Goal: Task Accomplishment & Management: Manage account settings

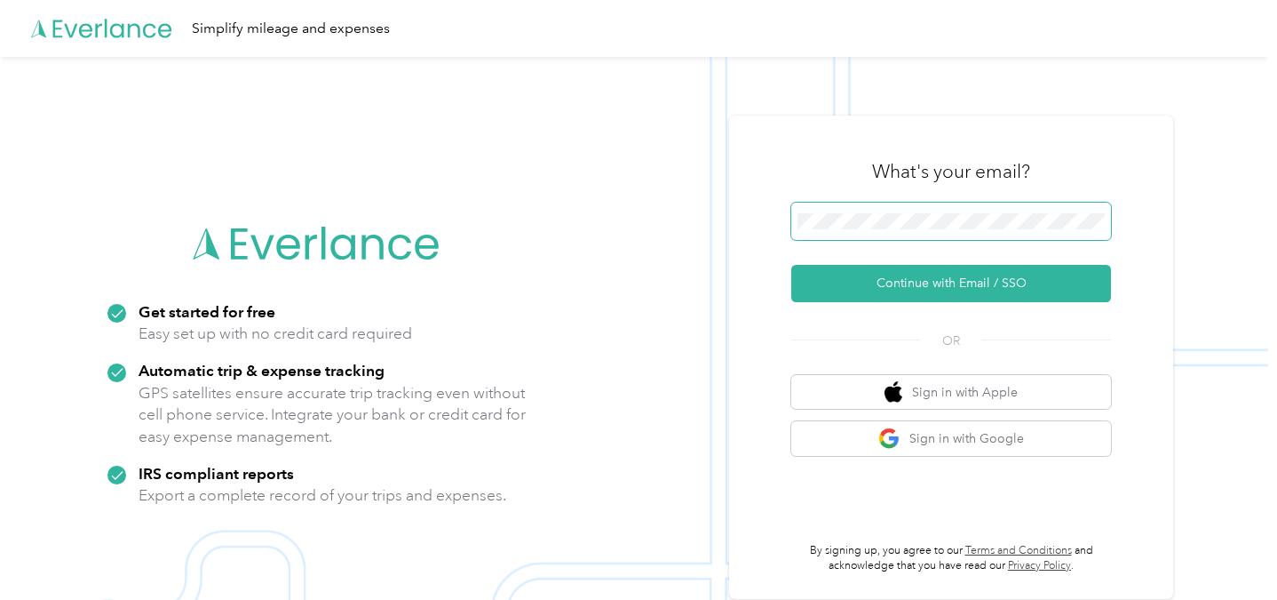
click at [855, 234] on span at bounding box center [951, 221] width 320 height 37
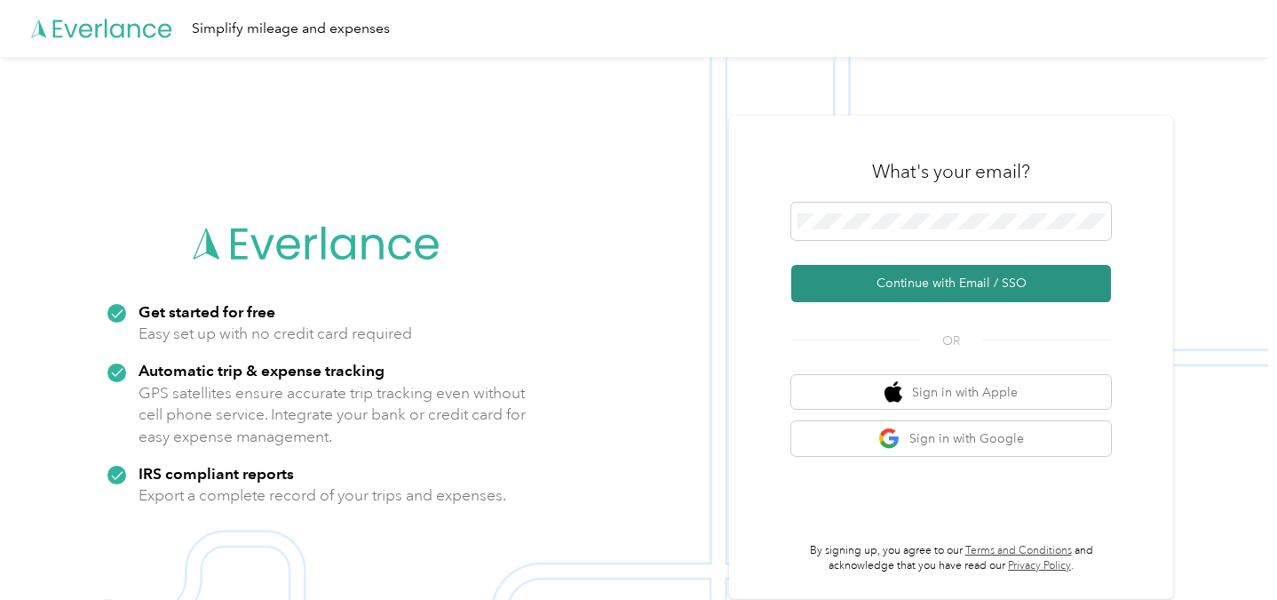
click at [925, 277] on button "Continue with Email / SSO" at bounding box center [951, 283] width 320 height 37
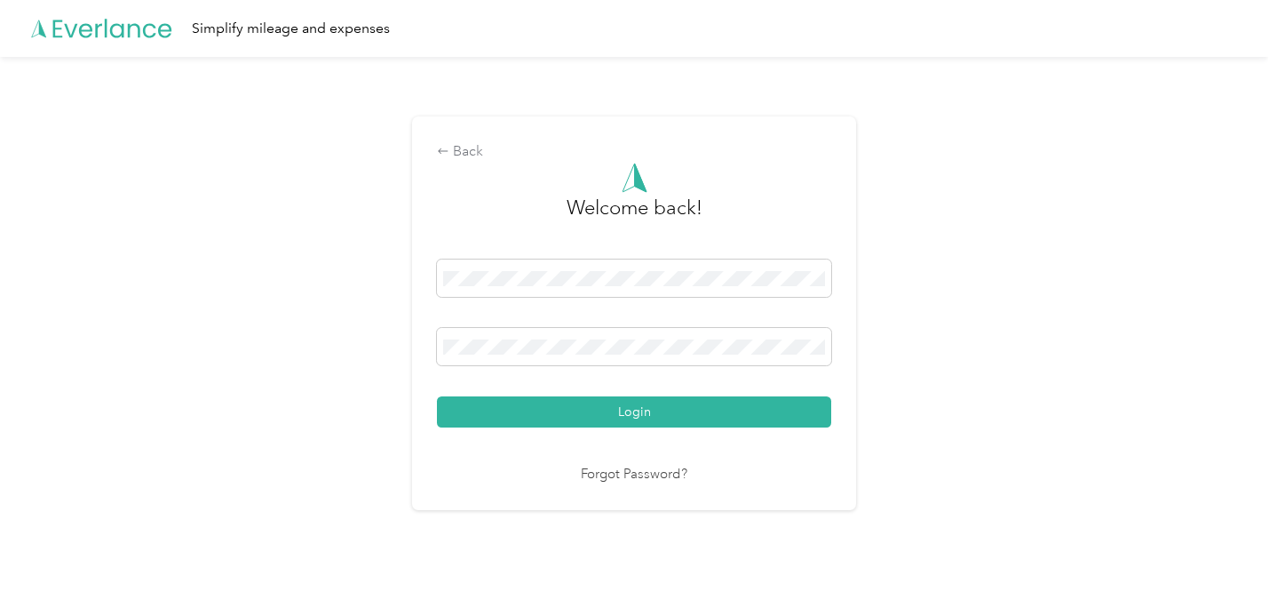
click at [437, 396] on button "Login" at bounding box center [634, 411] width 394 height 31
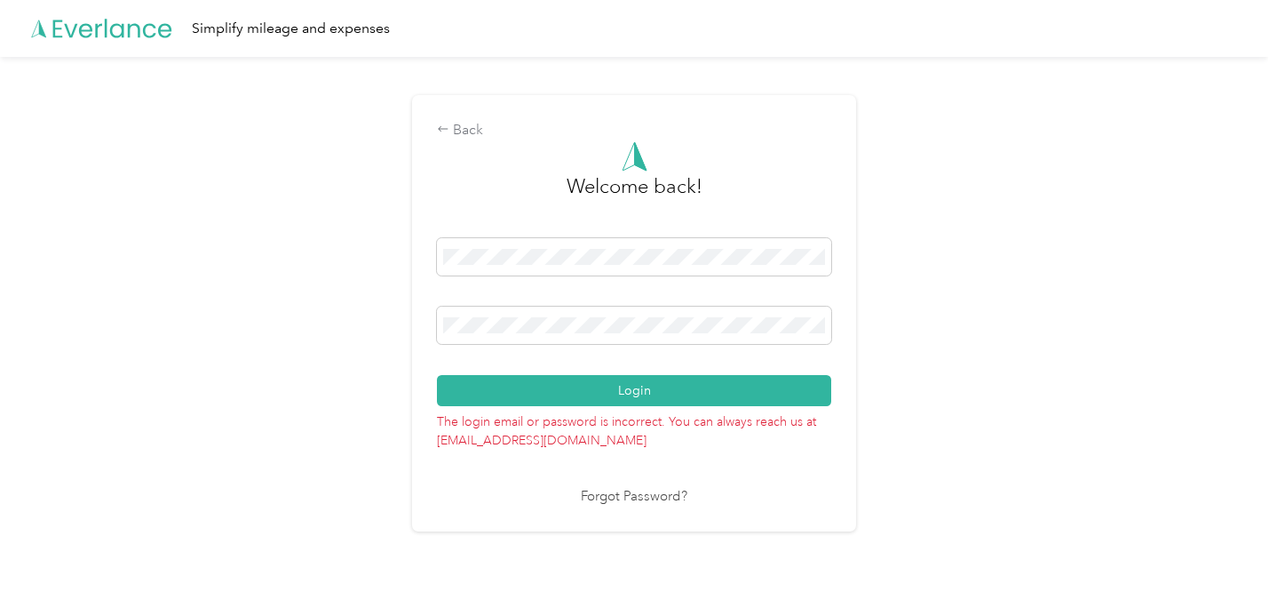
drag, startPoint x: 510, startPoint y: 309, endPoint x: 421, endPoint y: 311, distance: 88.8
click at [419, 313] on div "Back Welcome back! Login The login email or password is incorrect. You can alwa…" at bounding box center [634, 313] width 444 height 436
click at [423, 321] on div "Back Welcome back! Login The login email or password is incorrect. You can alwa…" at bounding box center [634, 313] width 444 height 436
click at [663, 484] on div "Welcome back! Login The login email or password is incorrect. You can always re…" at bounding box center [634, 324] width 394 height 366
click at [663, 495] on link "Forgot Password?" at bounding box center [634, 497] width 107 height 20
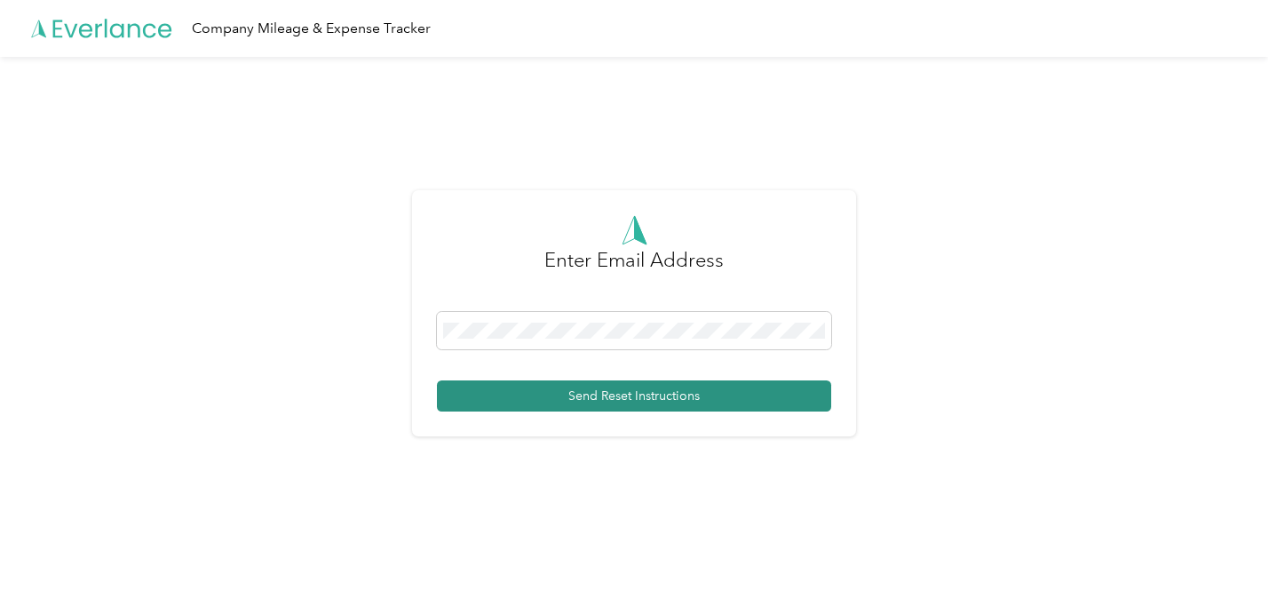
click at [681, 394] on button "Send Reset Instructions" at bounding box center [634, 395] width 394 height 31
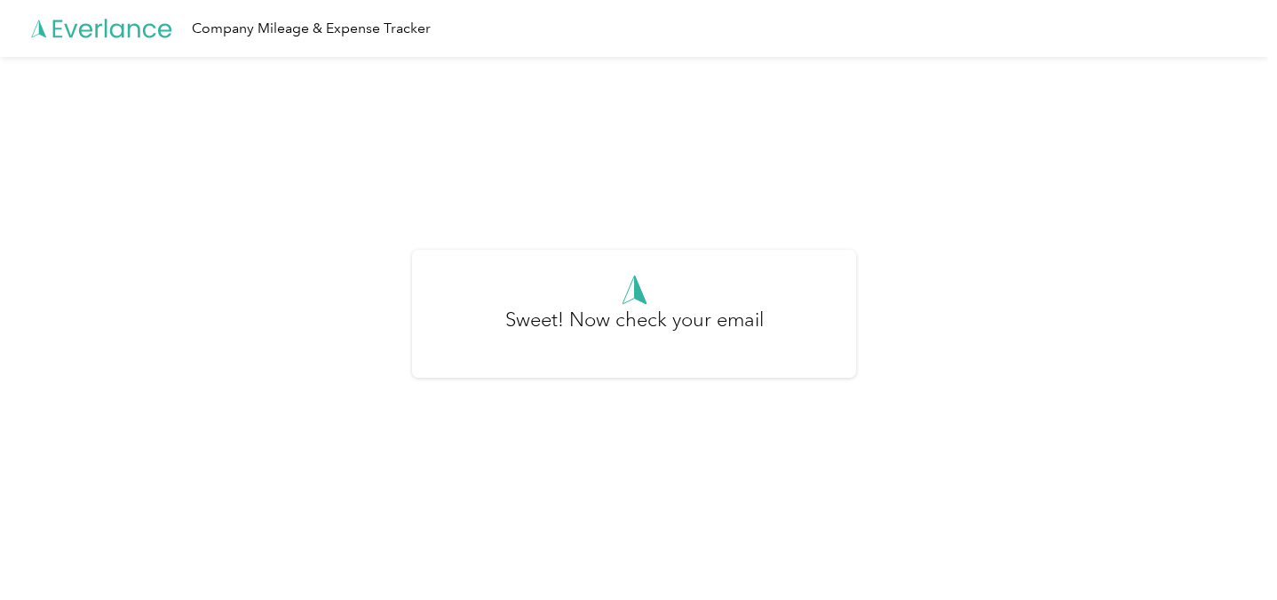
click at [514, 381] on div "Sweet! Now check your email" at bounding box center [634, 321] width 1268 height 528
click at [131, 28] on icon at bounding box center [102, 29] width 142 height 102
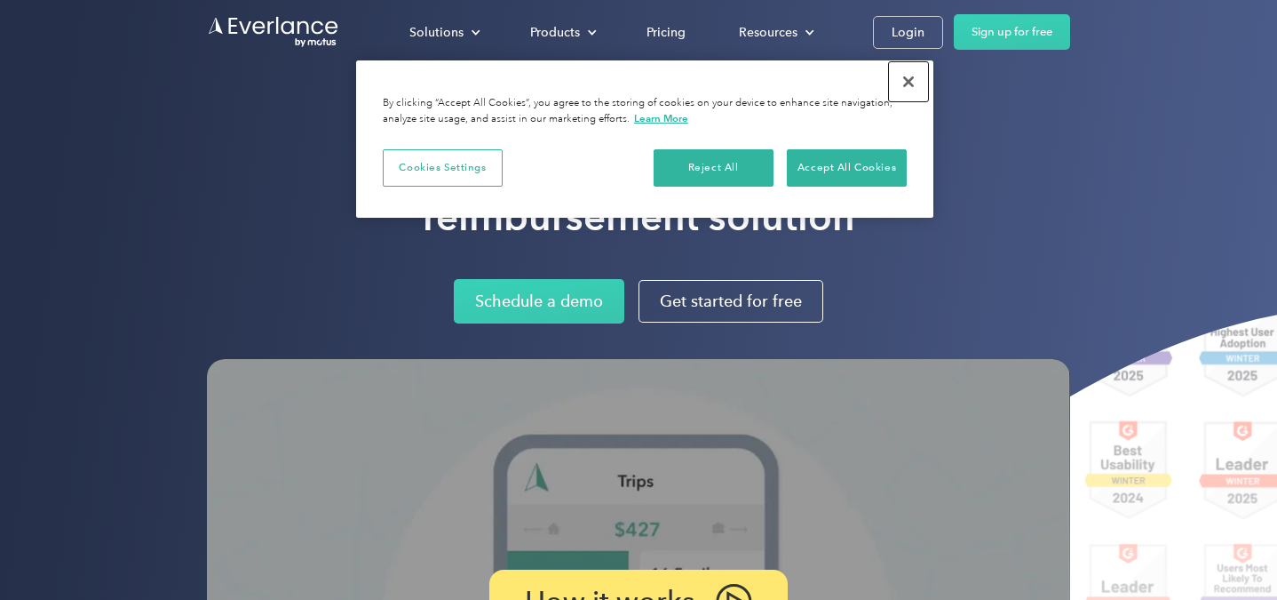
click at [910, 84] on button "Close" at bounding box center [908, 81] width 39 height 39
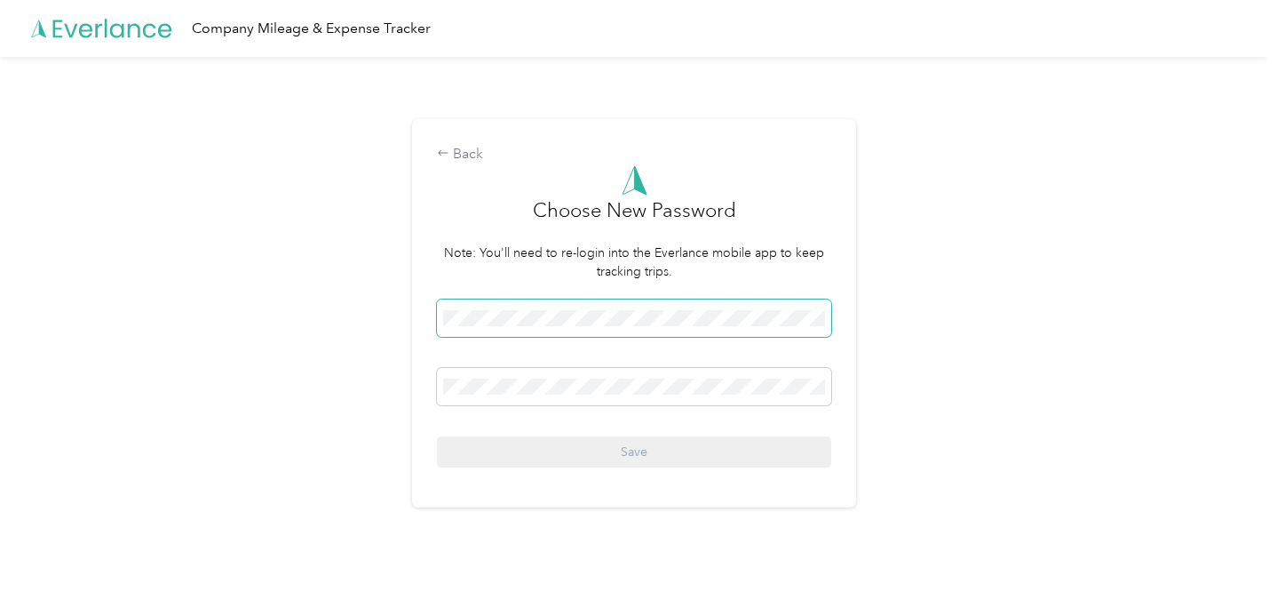
click at [549, 330] on span at bounding box center [634, 317] width 394 height 37
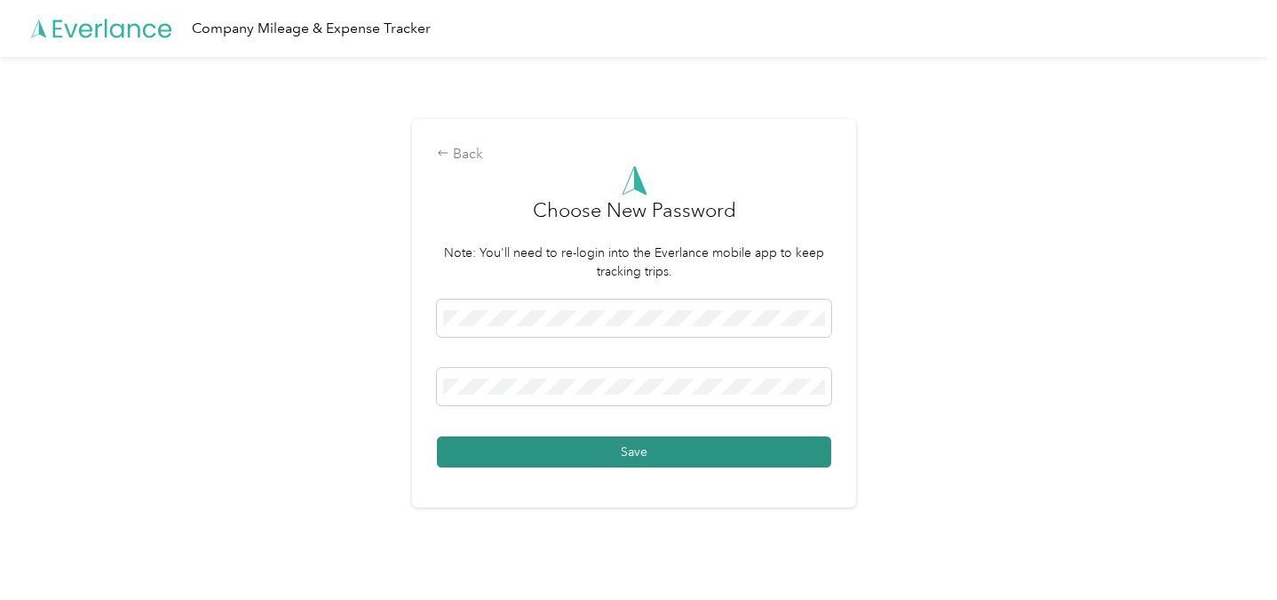
click at [531, 453] on button "Save" at bounding box center [634, 451] width 394 height 31
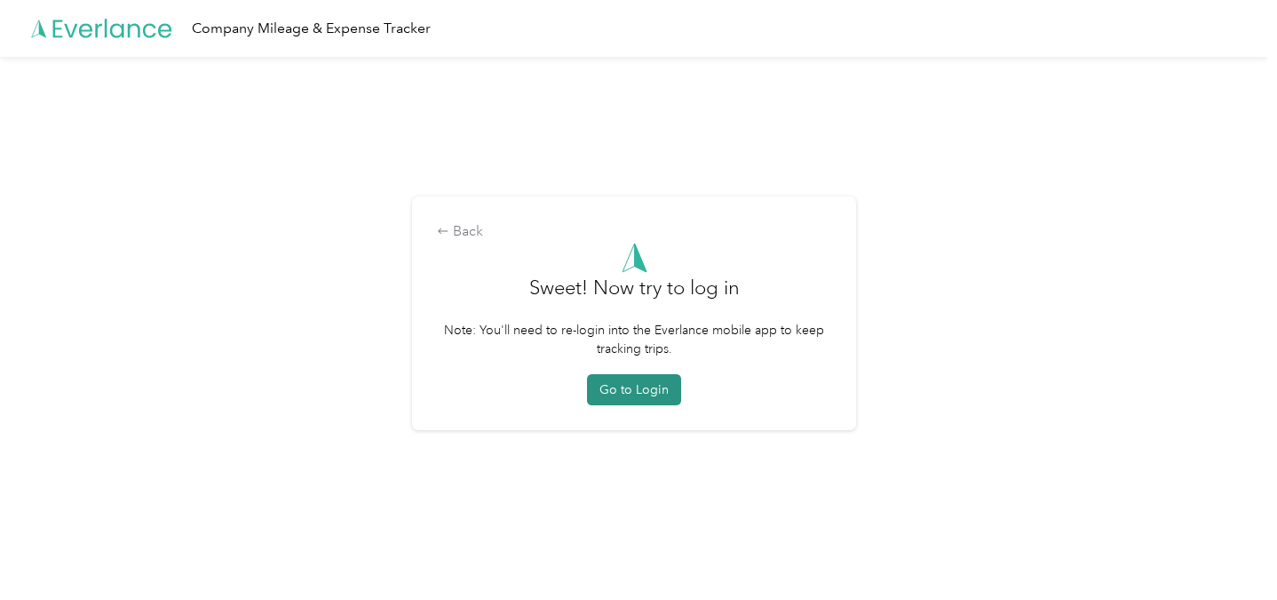
click at [647, 393] on button "Go to Login" at bounding box center [634, 389] width 94 height 31
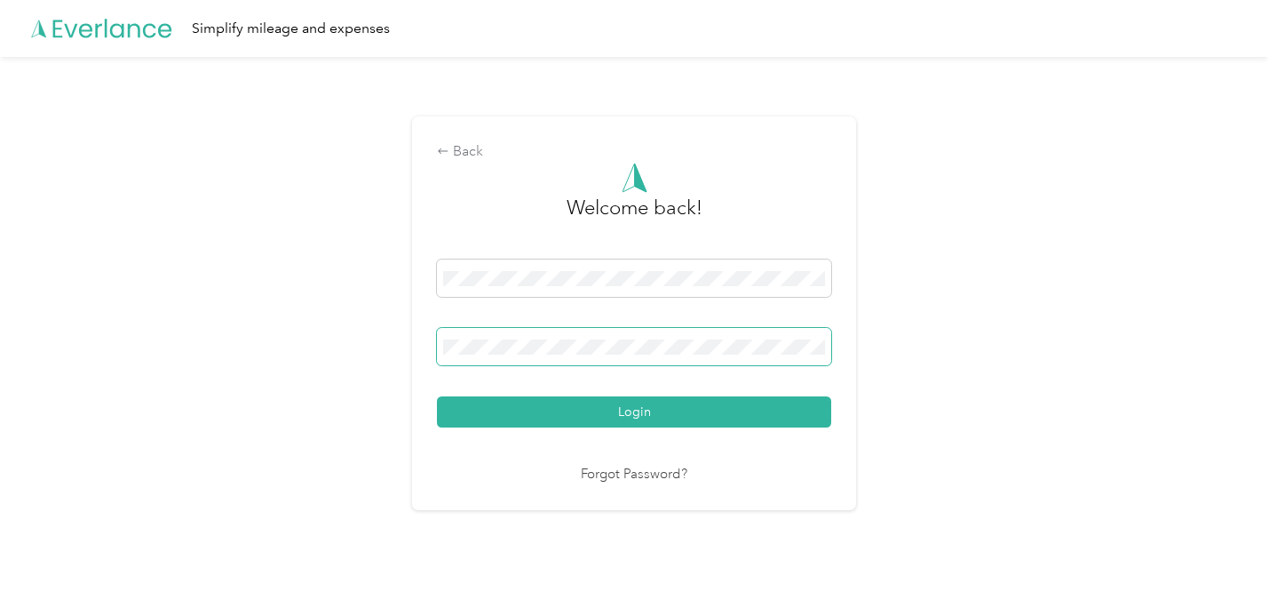
click at [437, 396] on button "Login" at bounding box center [634, 411] width 394 height 31
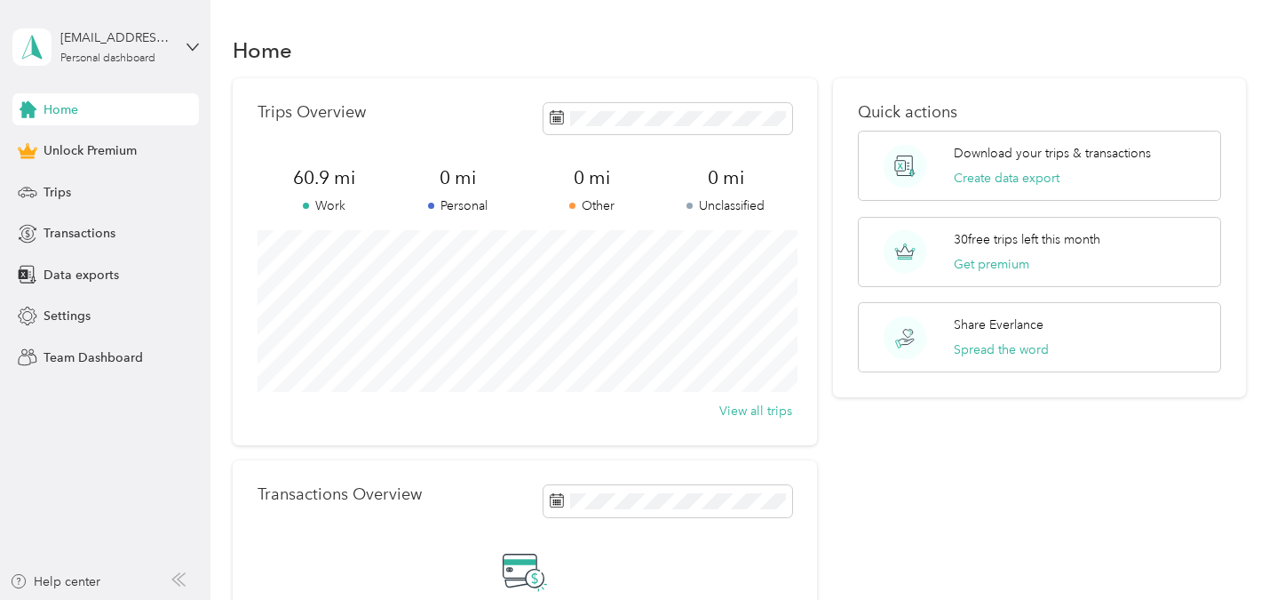
click at [114, 123] on div "Home" at bounding box center [105, 109] width 187 height 32
click at [106, 235] on span "Transactions" at bounding box center [80, 233] width 72 height 19
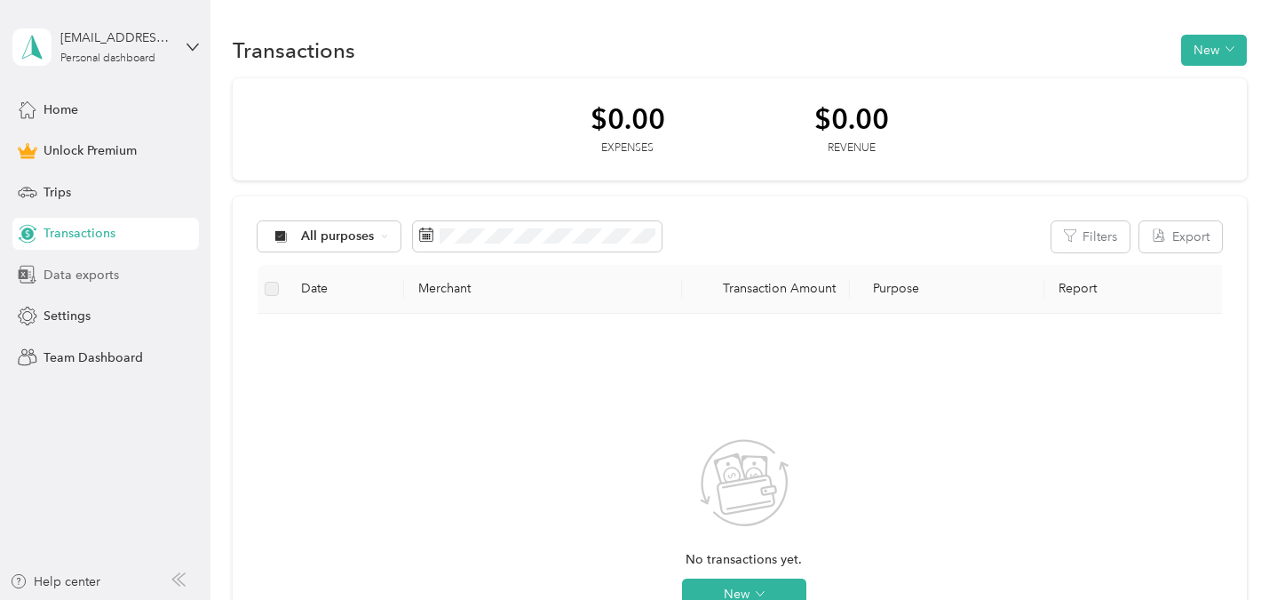
click at [99, 274] on span "Data exports" at bounding box center [81, 275] width 75 height 19
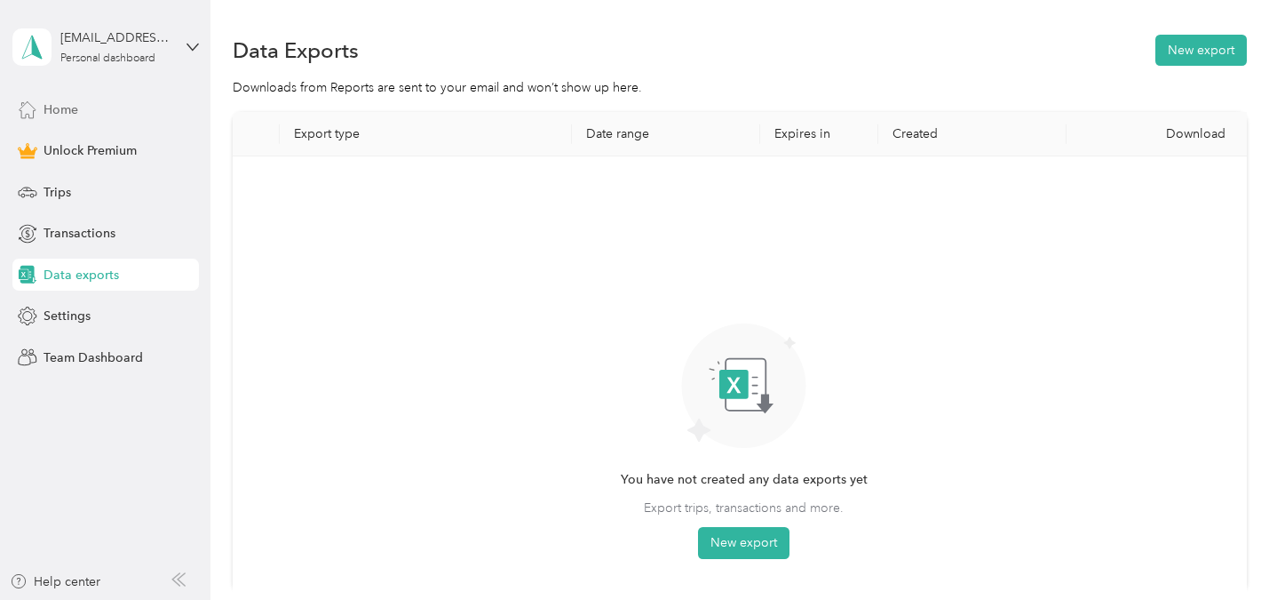
click at [135, 110] on div "Home" at bounding box center [105, 109] width 187 height 32
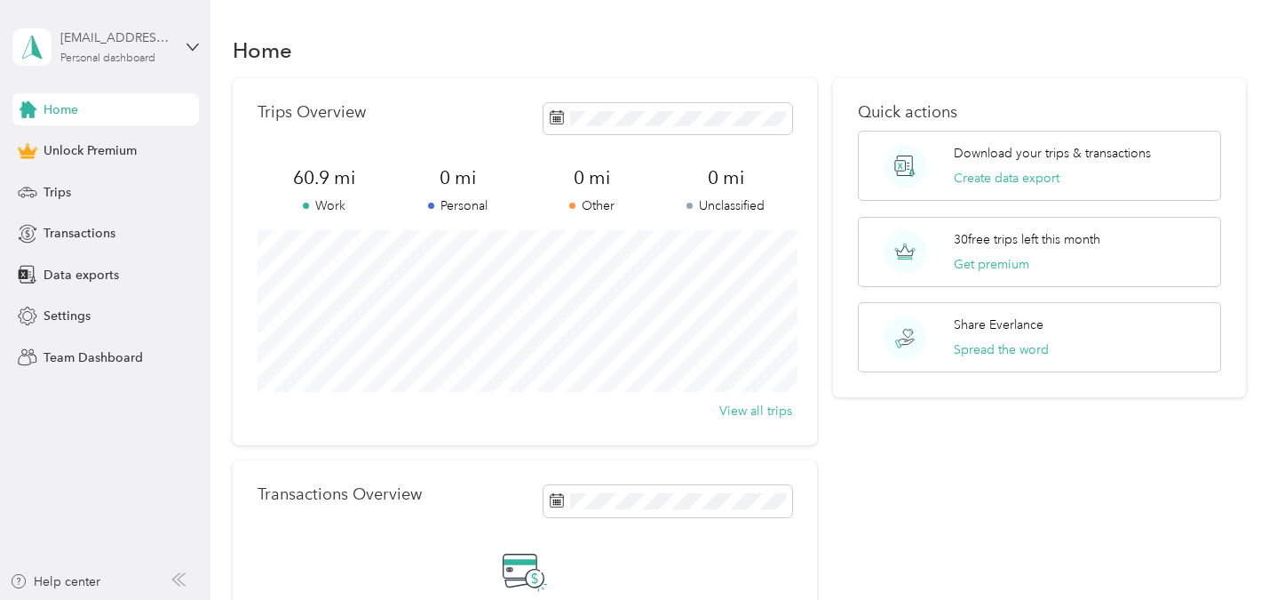
click at [163, 57] on div "[EMAIL_ADDRESS][DOMAIN_NAME] Personal dashboard" at bounding box center [115, 46] width 111 height 36
click at [169, 91] on span "[EMAIL_ADDRESS][DOMAIN_NAME]" at bounding box center [237, 88] width 213 height 15
click at [125, 153] on span "Unlock Premium" at bounding box center [90, 150] width 93 height 19
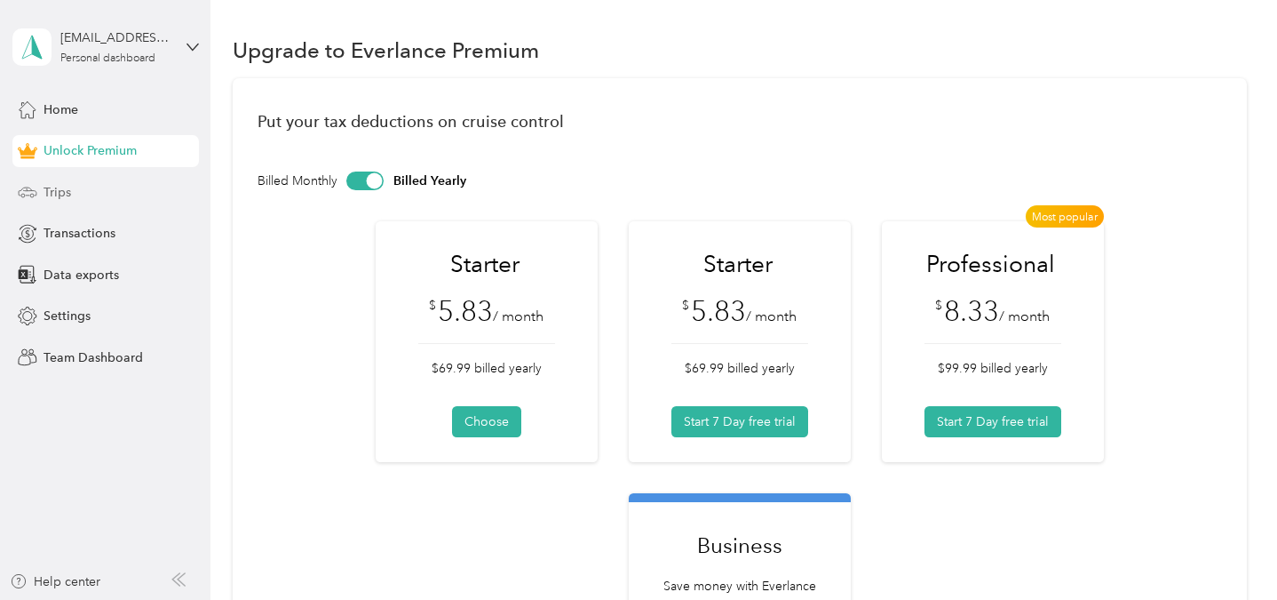
click at [123, 194] on div "Trips" at bounding box center [105, 192] width 187 height 32
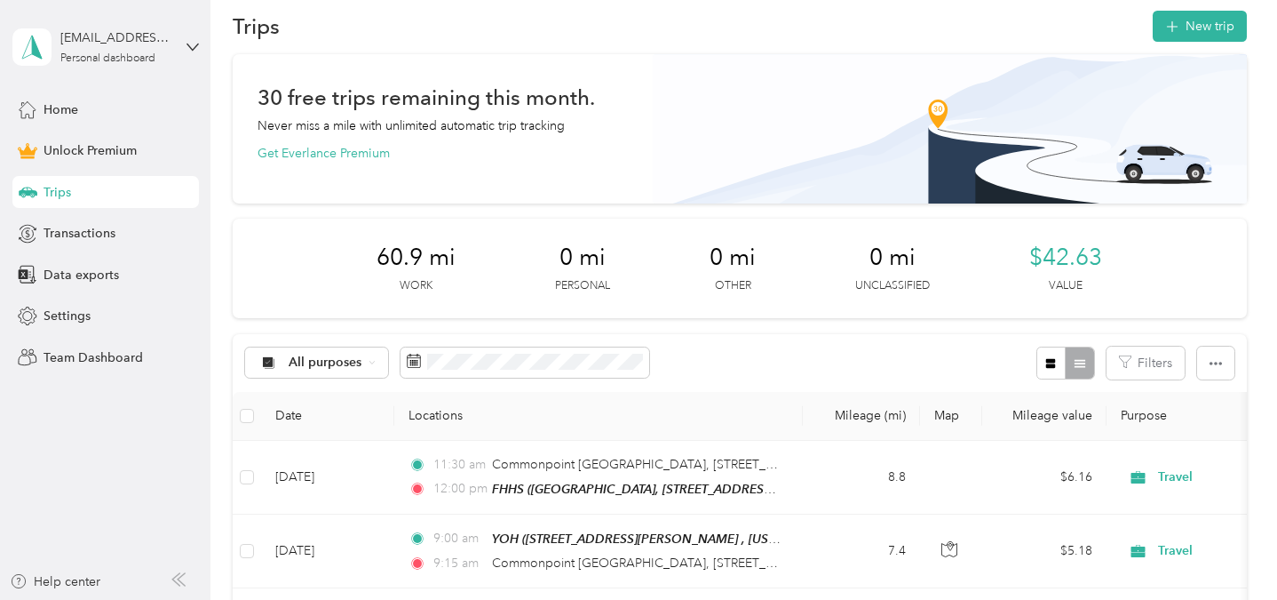
scroll to position [26, 0]
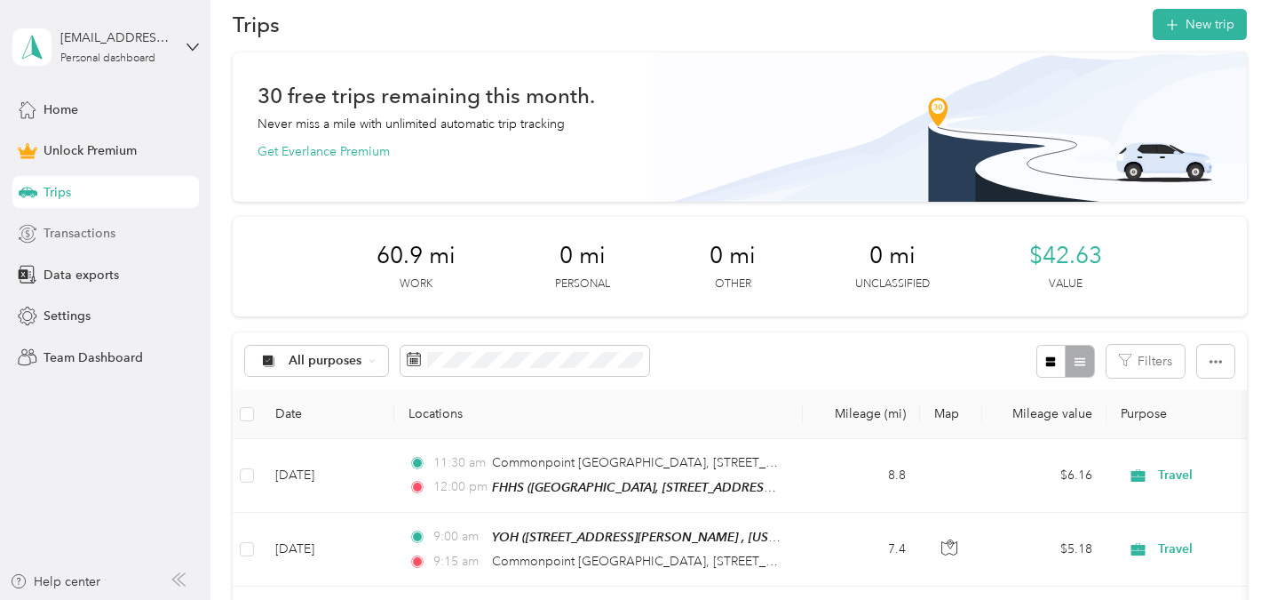
click at [86, 229] on span "Transactions" at bounding box center [80, 233] width 72 height 19
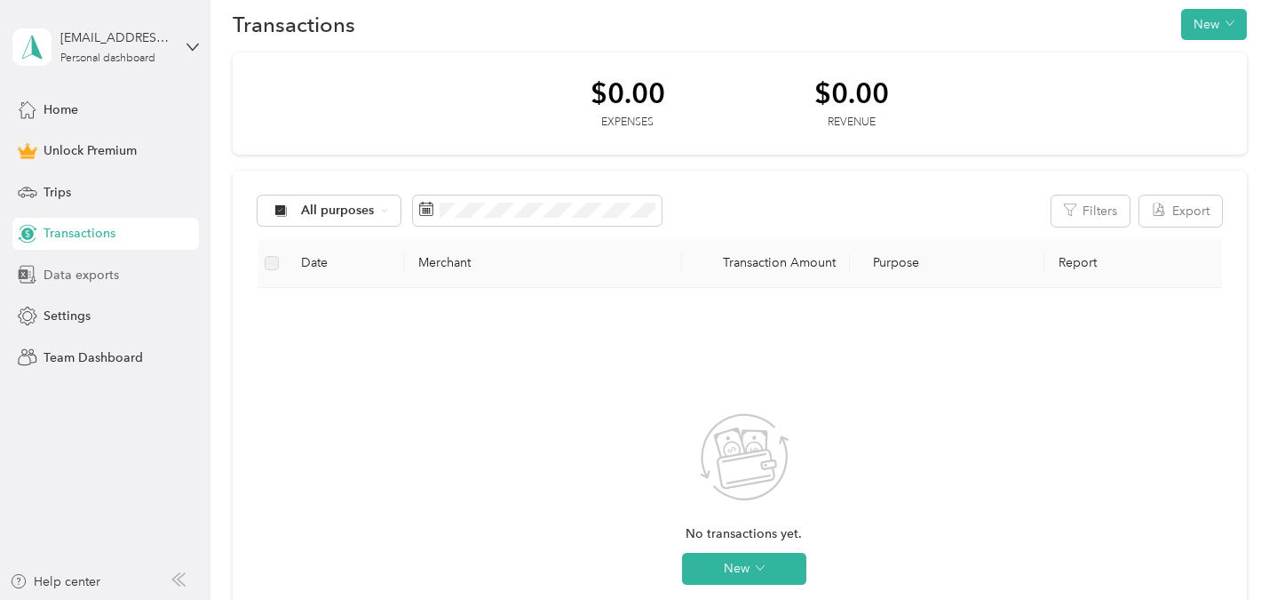
click at [91, 278] on span "Data exports" at bounding box center [81, 275] width 75 height 19
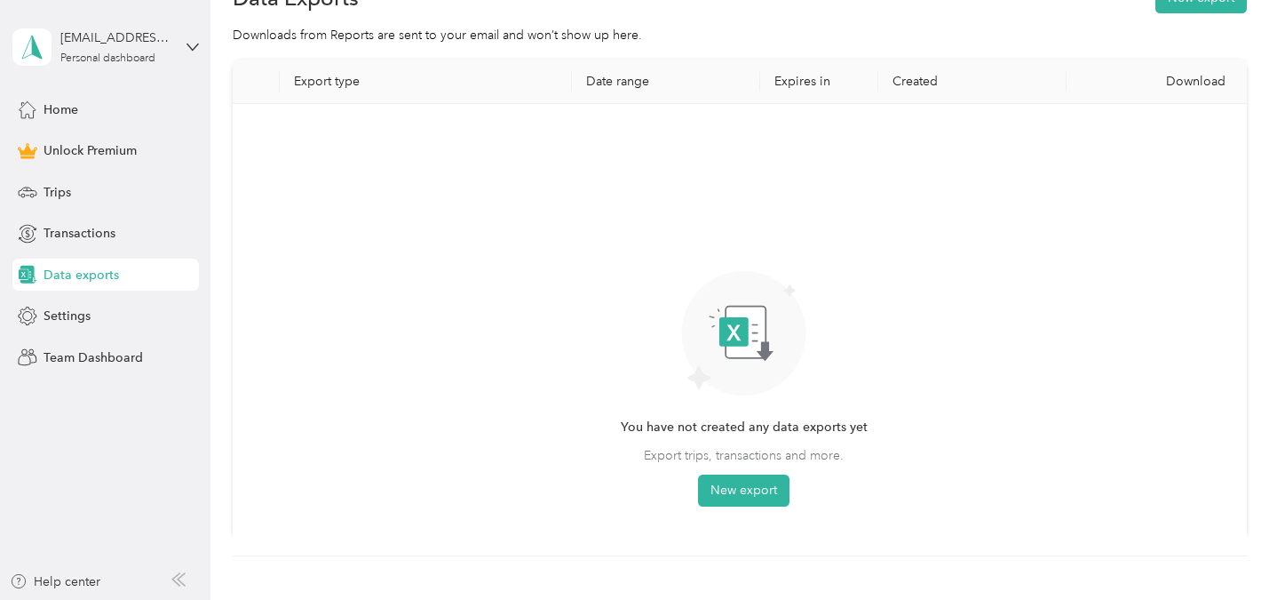
scroll to position [56, 0]
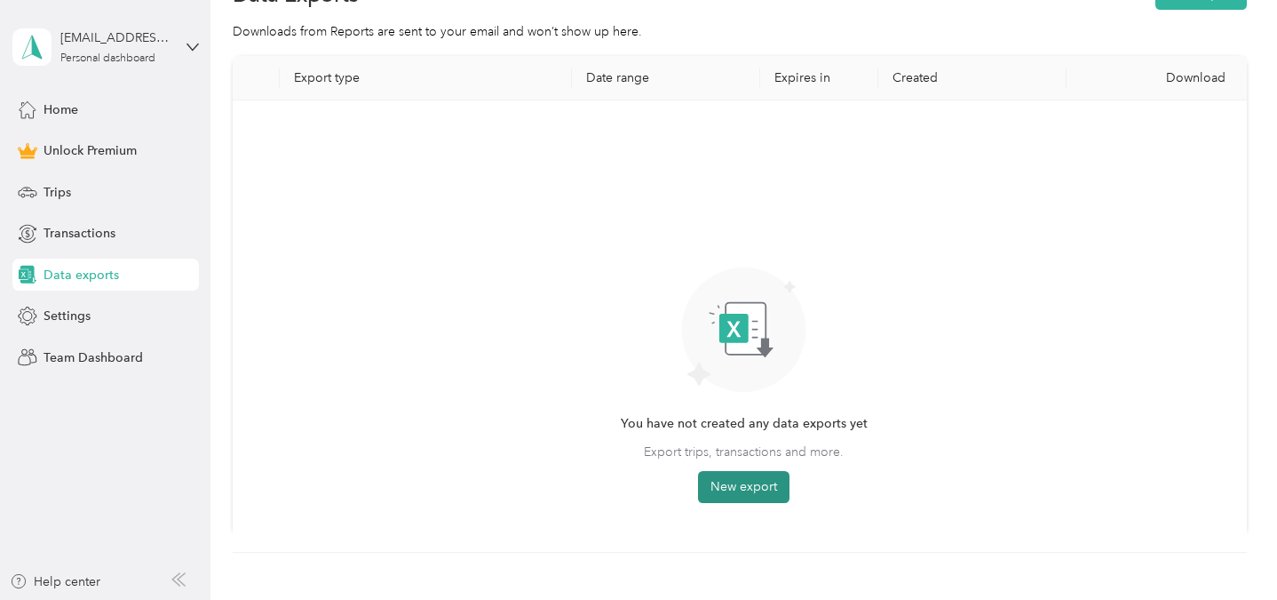
click at [718, 475] on button "New export" at bounding box center [743, 487] width 91 height 32
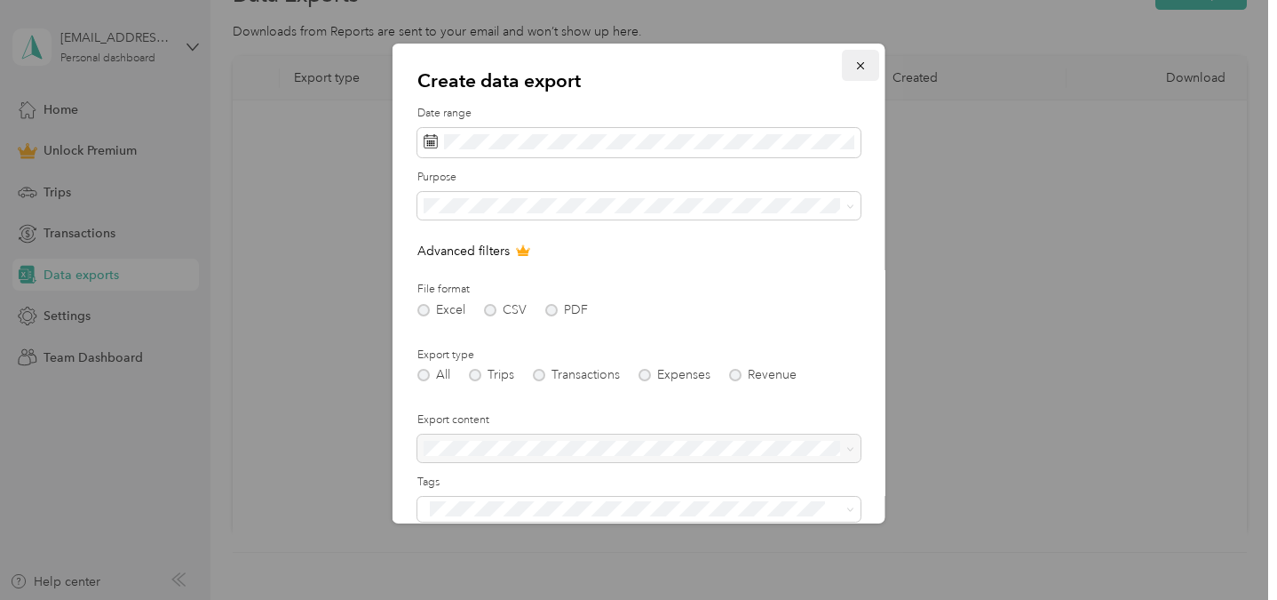
click at [858, 60] on icon "button" at bounding box center [860, 66] width 12 height 12
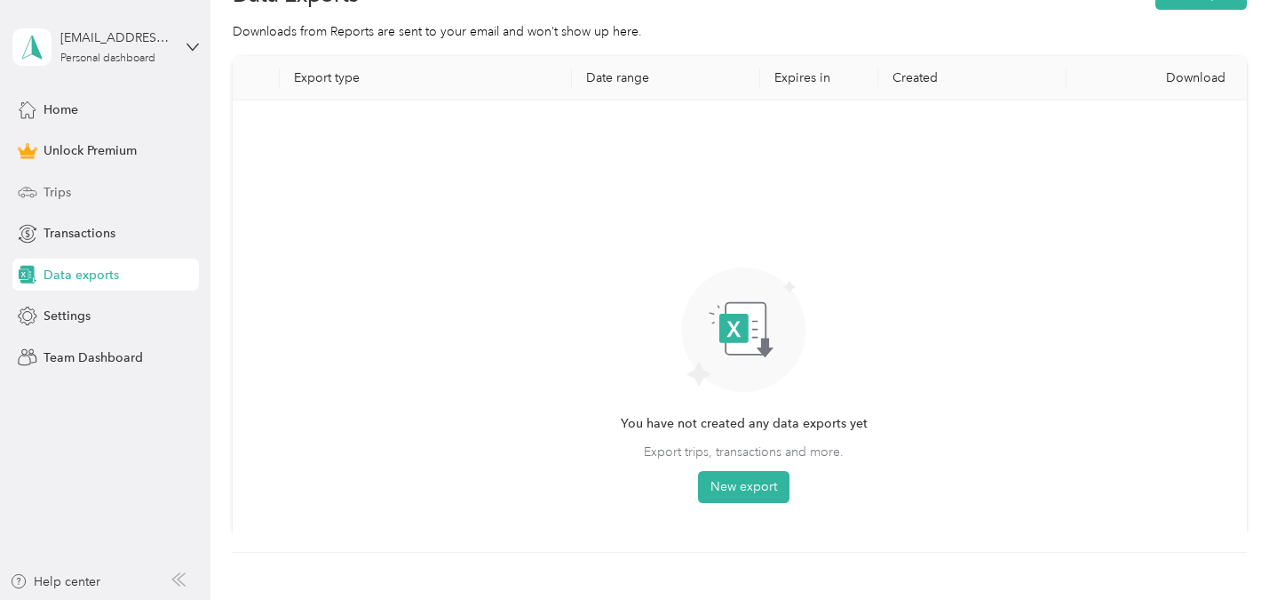
click at [99, 179] on div "Trips" at bounding box center [105, 192] width 187 height 32
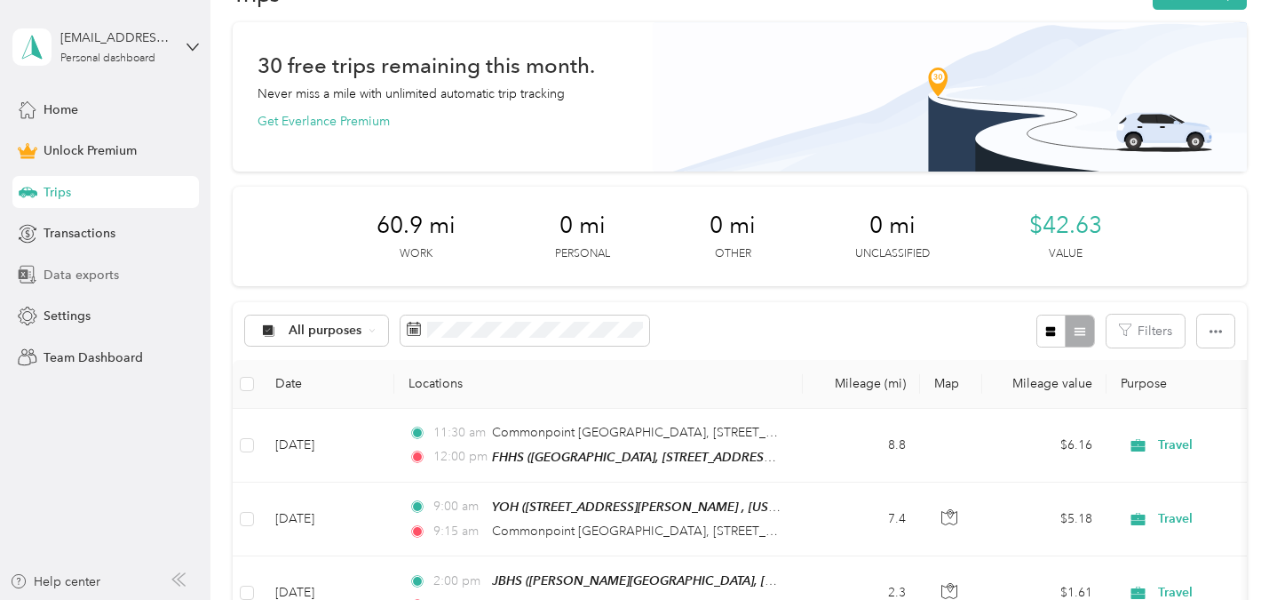
click at [70, 271] on span "Data exports" at bounding box center [81, 275] width 75 height 19
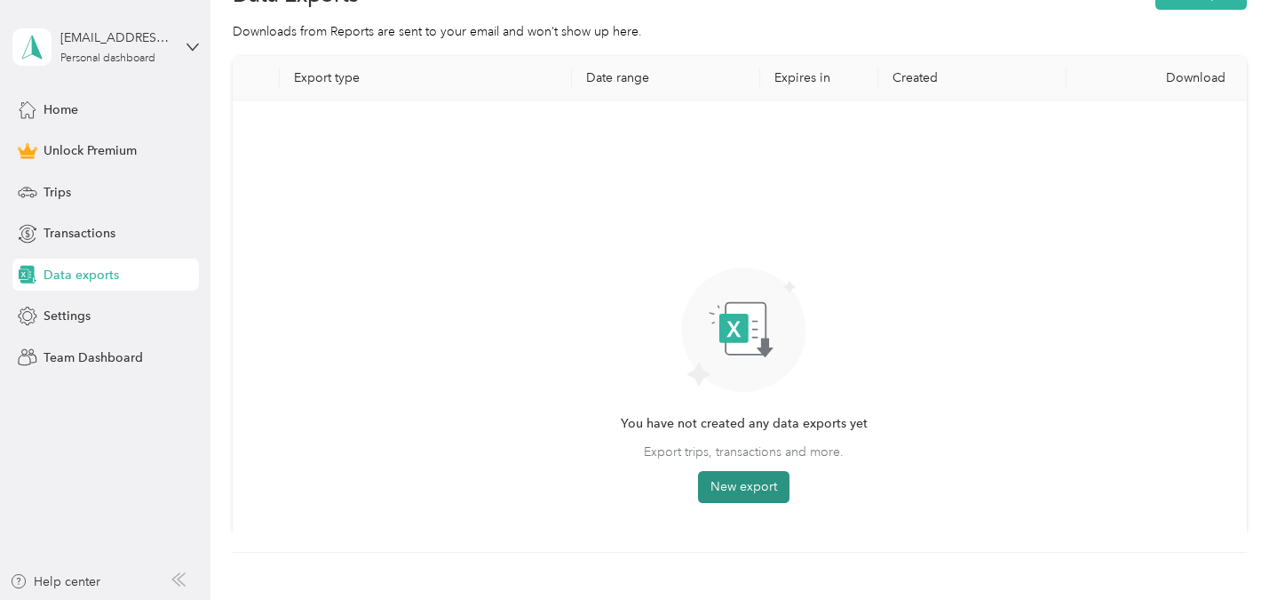
click at [767, 482] on button "New export" at bounding box center [743, 487] width 91 height 32
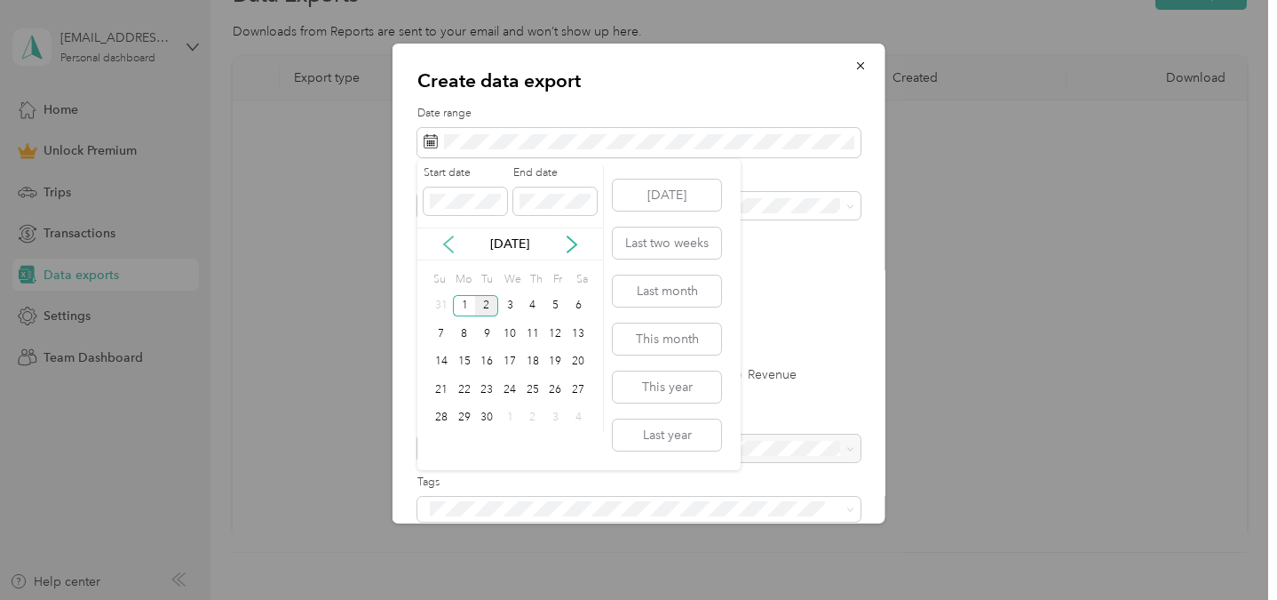
click at [453, 250] on icon at bounding box center [449, 244] width 18 height 18
click at [466, 444] on div "1" at bounding box center [464, 445] width 23 height 22
click at [467, 304] on div "1" at bounding box center [464, 306] width 23 height 22
click at [449, 246] on icon at bounding box center [449, 244] width 18 height 18
click at [553, 333] on div "8" at bounding box center [555, 333] width 23 height 22
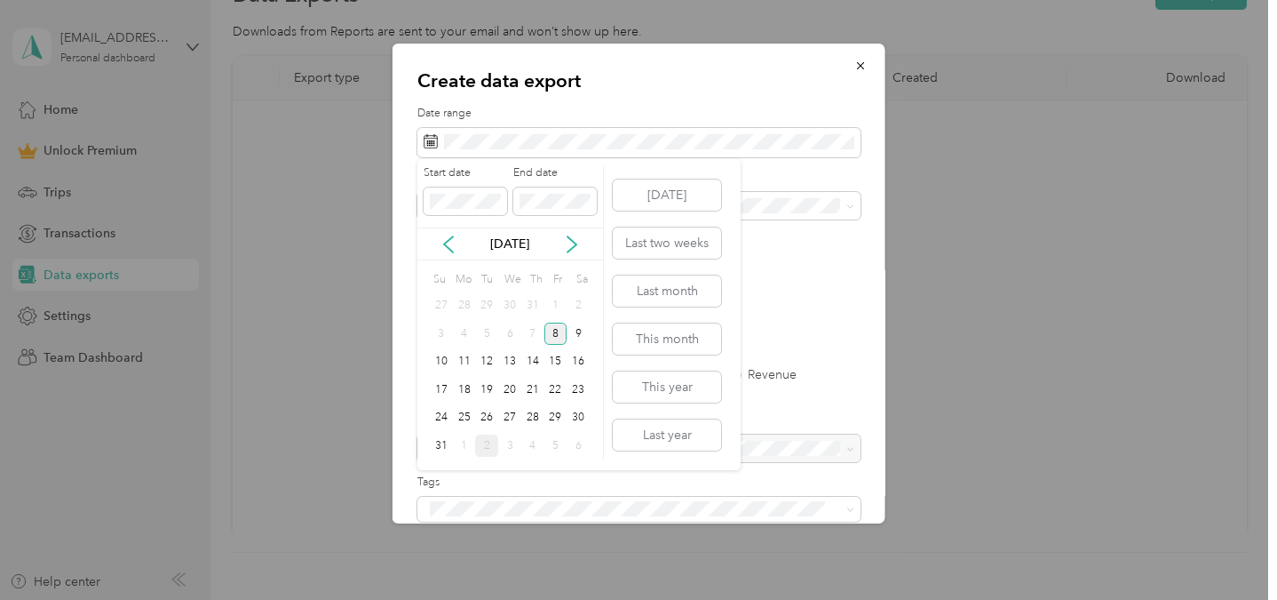
click at [553, 335] on div "8" at bounding box center [555, 333] width 23 height 22
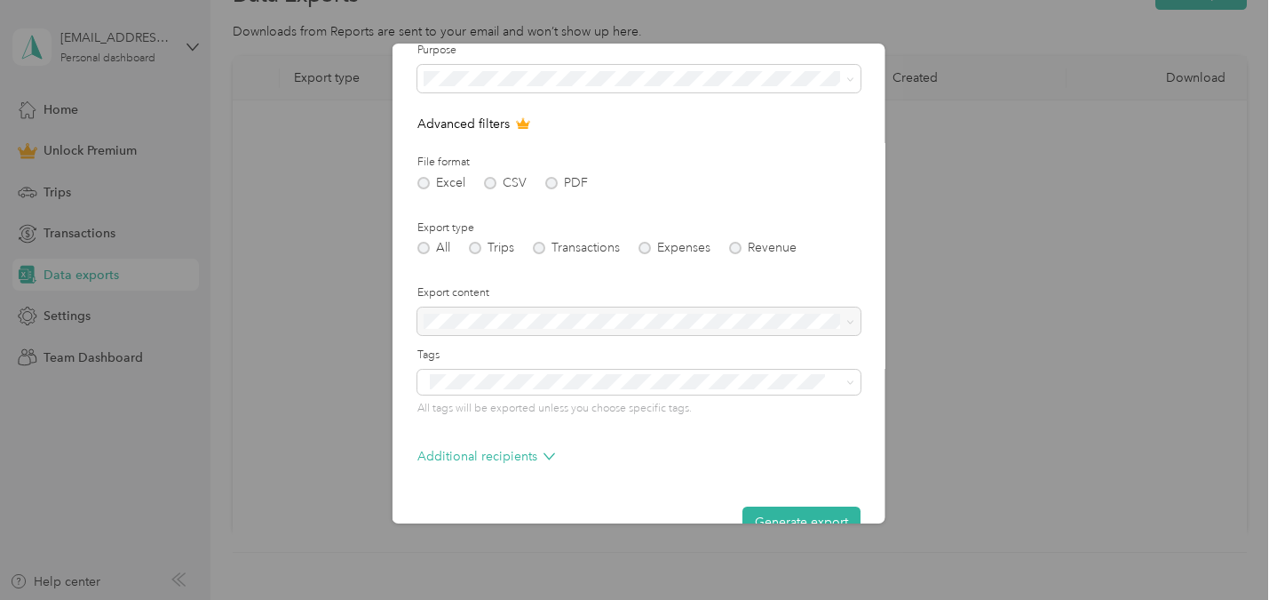
scroll to position [123, 0]
click at [484, 252] on div "All Trips Transactions Expenses Revenue" at bounding box center [638, 252] width 443 height 12
click at [476, 256] on div "All Trips Transactions Expenses Revenue" at bounding box center [638, 252] width 443 height 12
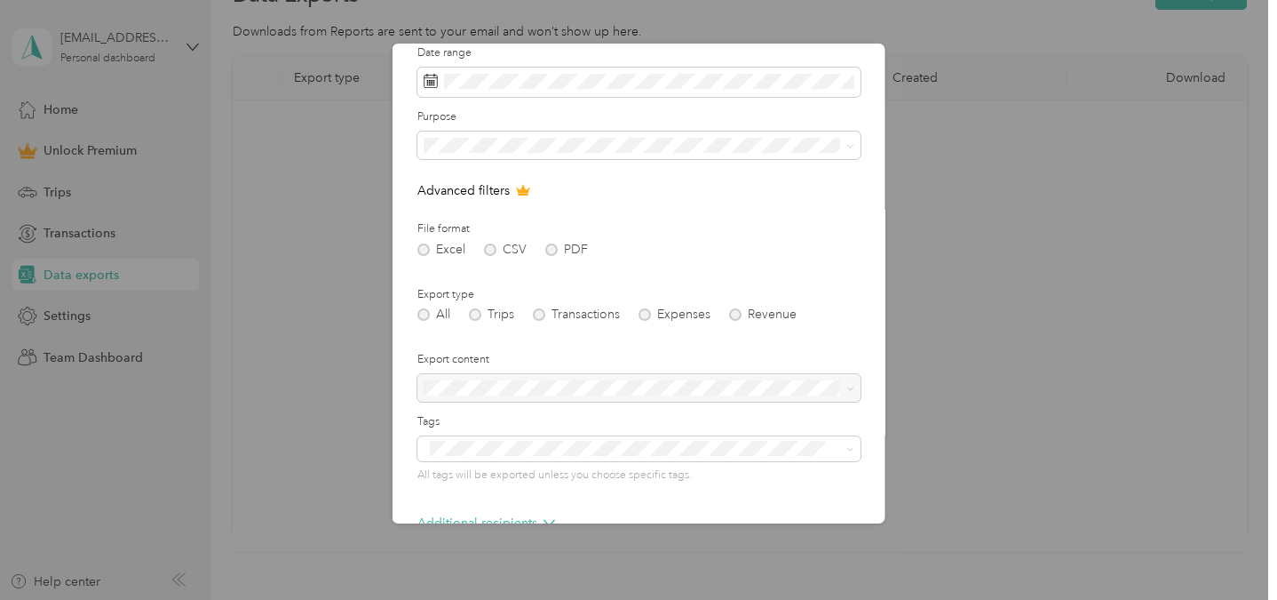
scroll to position [56, 0]
click at [551, 252] on div "Excel CSV PDF" at bounding box center [638, 254] width 443 height 12
click at [552, 255] on div "Excel CSV PDF" at bounding box center [638, 254] width 443 height 12
click at [549, 243] on div "File format Excel CSV PDF" at bounding box center [638, 243] width 443 height 35
click at [549, 251] on div "Excel CSV PDF" at bounding box center [638, 254] width 443 height 12
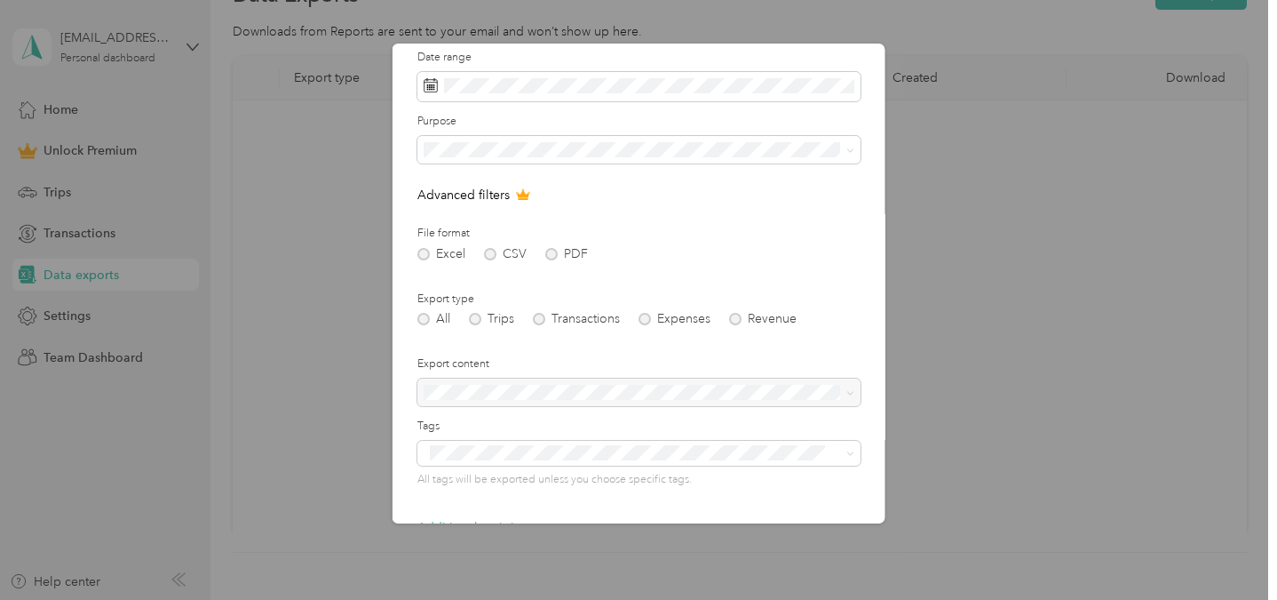
scroll to position [0, 0]
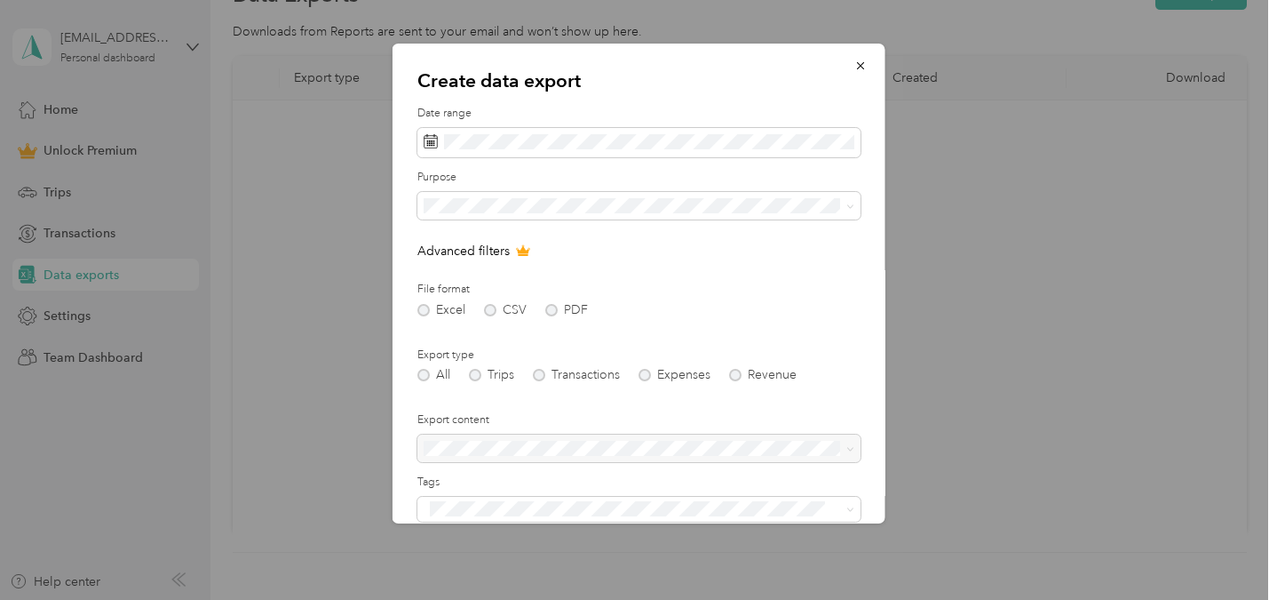
click at [549, 320] on form "Date range Purpose Advanced filters File format Excel CSV PDF Export type All T…" at bounding box center [638, 385] width 443 height 559
click at [506, 266] on div "Work" at bounding box center [639, 267] width 418 height 19
click at [550, 312] on div "Excel CSV PDF" at bounding box center [638, 310] width 443 height 12
click at [524, 227] on div "All" at bounding box center [639, 236] width 418 height 19
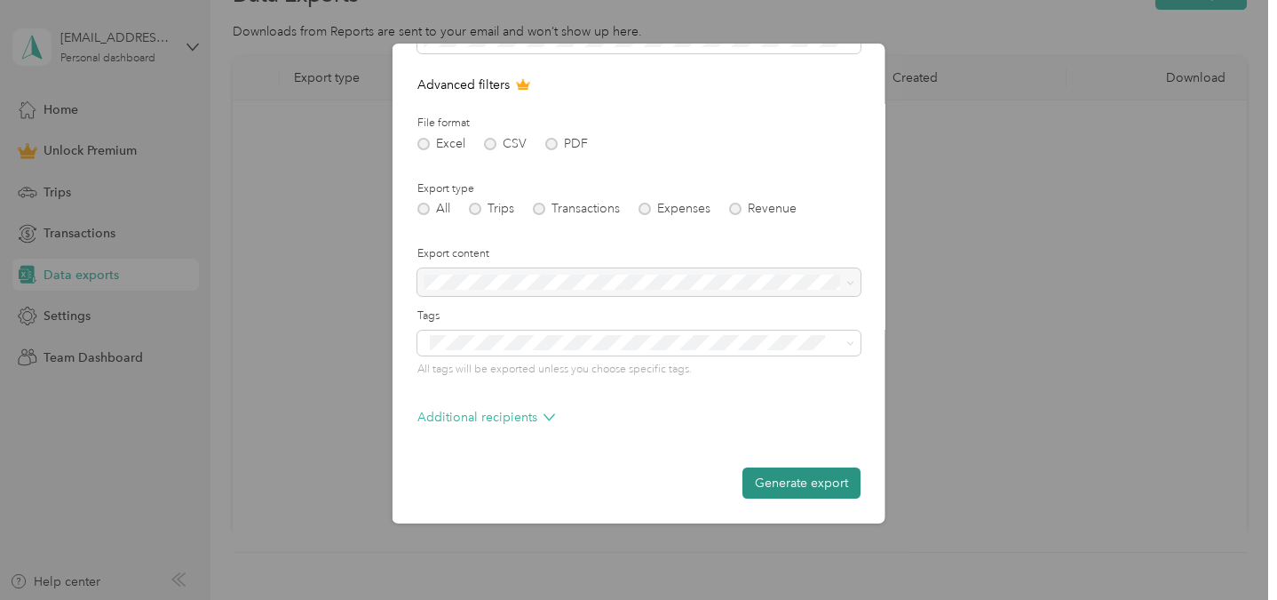
click at [829, 492] on button "Generate export" at bounding box center [802, 482] width 118 height 31
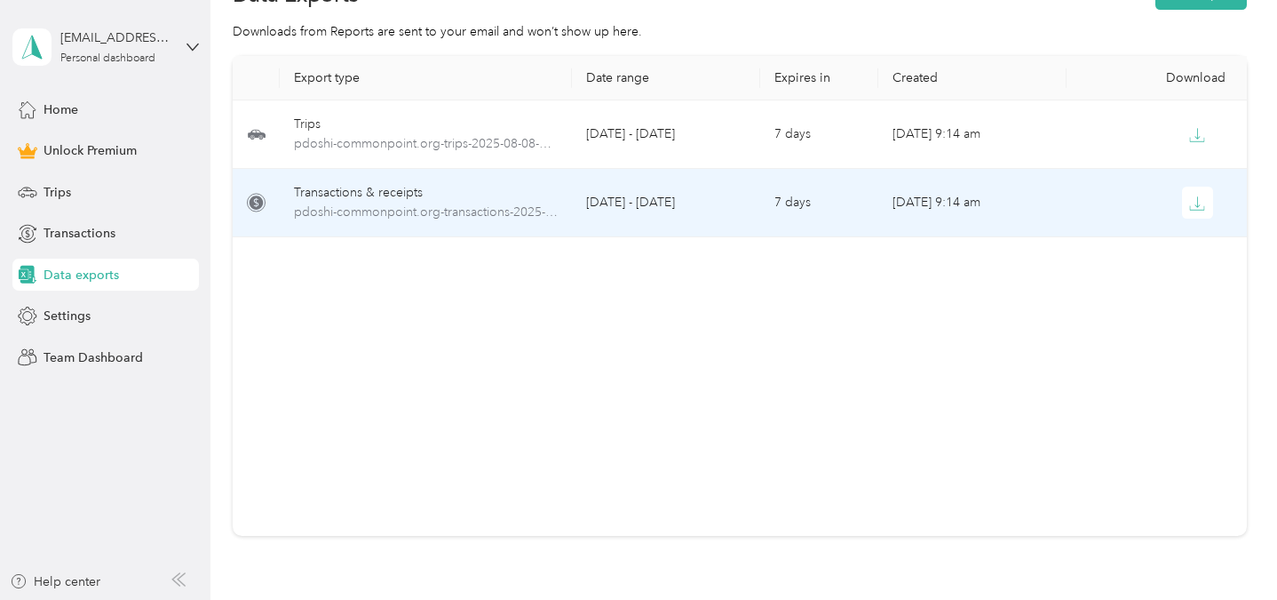
click at [1079, 234] on td at bounding box center [1161, 203] width 188 height 68
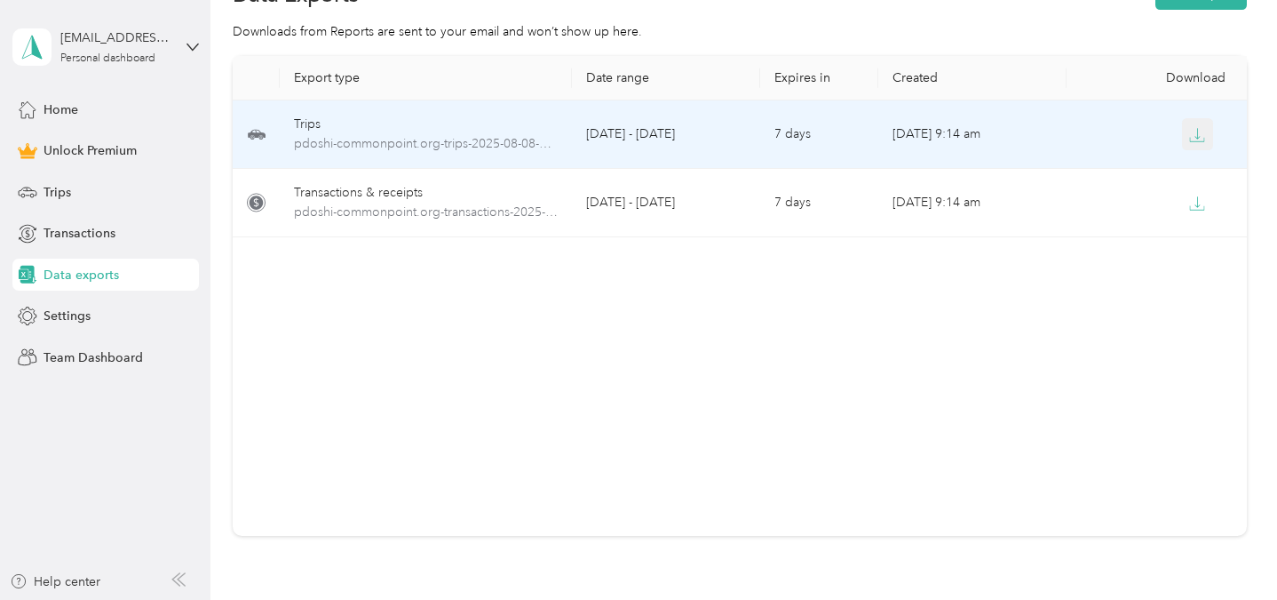
click at [1191, 137] on icon "button" at bounding box center [1197, 135] width 16 height 16
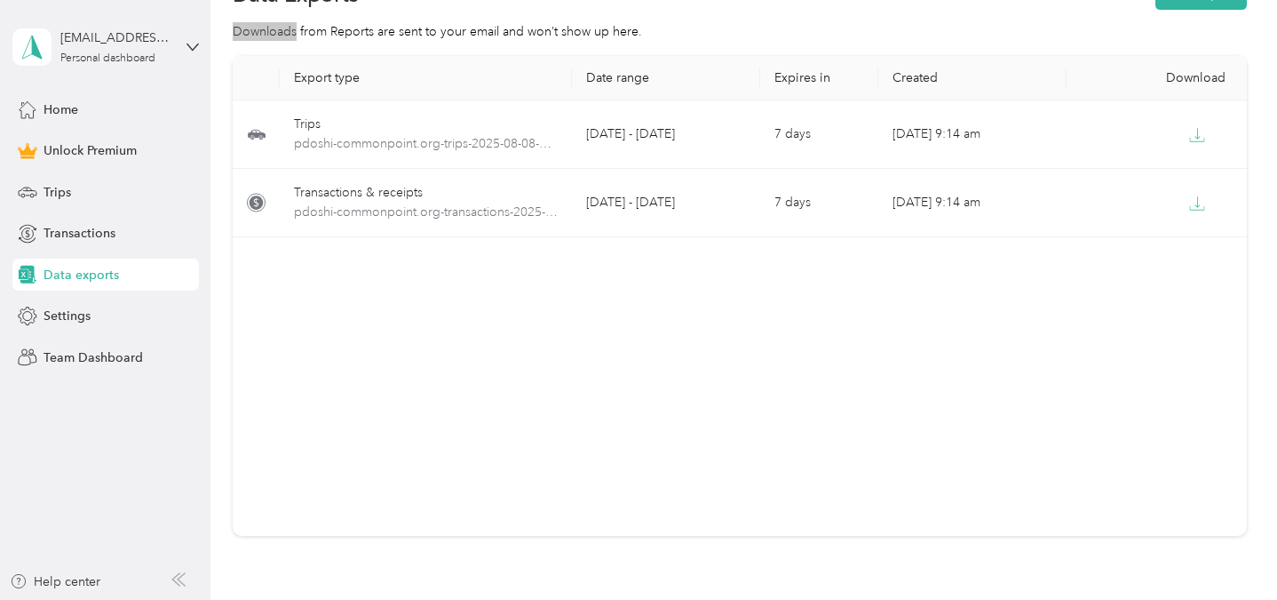
click at [915, 14] on section "Data Exports New export Downloads from Reports are sent to your email and won’t…" at bounding box center [740, 286] width 1014 height 623
